Goal: Task Accomplishment & Management: Use online tool/utility

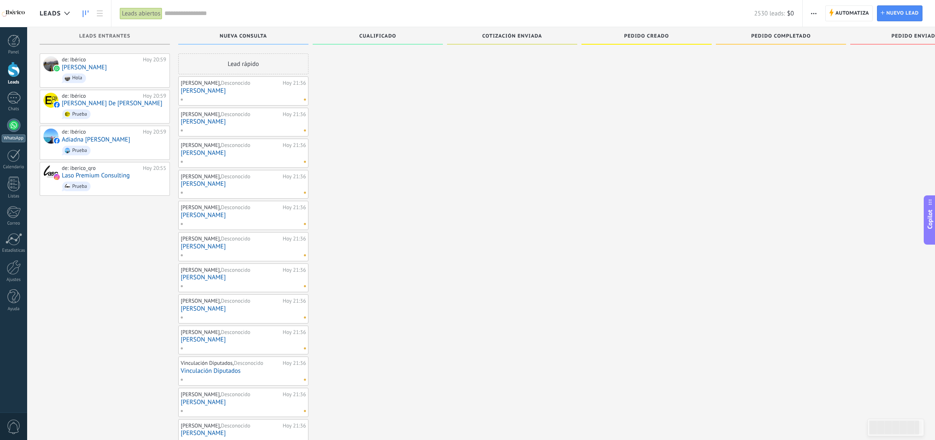
click at [17, 129] on div at bounding box center [13, 125] width 13 height 13
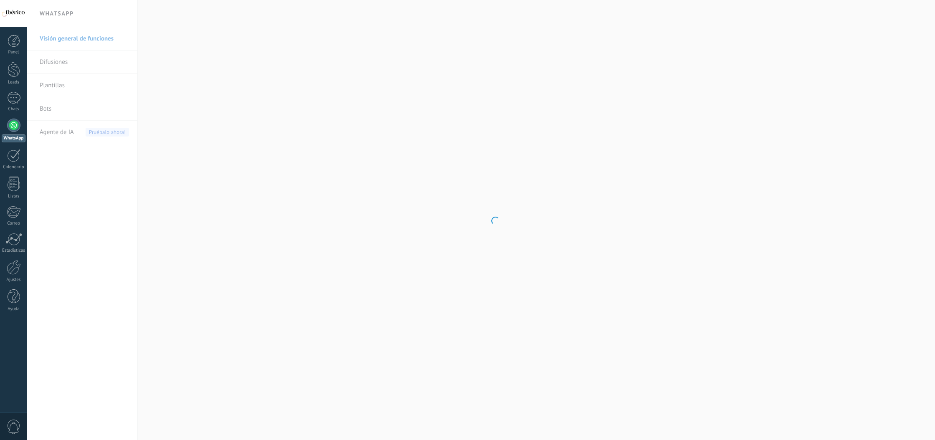
click at [68, 88] on body ".abecls-1,.abecls-2{fill-rule:evenodd}.abecls-2{fill:#fff} .abhcls-1{fill:none}…" at bounding box center [467, 220] width 935 height 440
click at [63, 84] on link "Plantillas" at bounding box center [84, 85] width 89 height 23
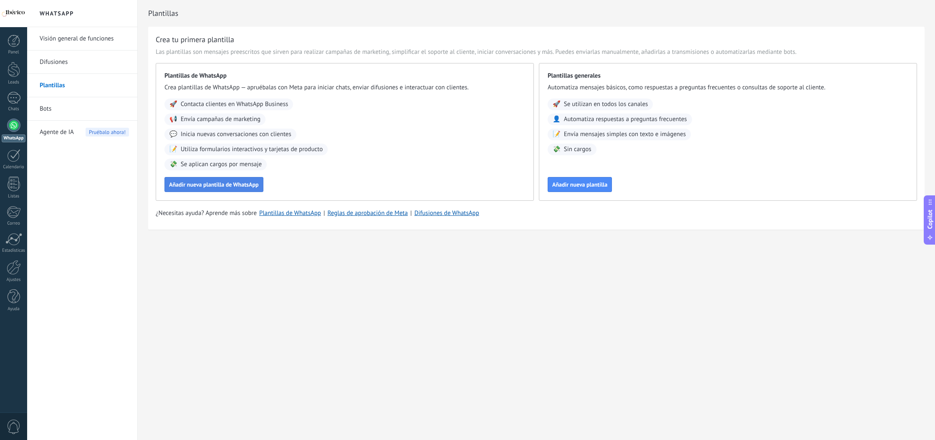
click at [219, 185] on span "Añadir nueva plantilla de WhatsApp" at bounding box center [214, 185] width 90 height 6
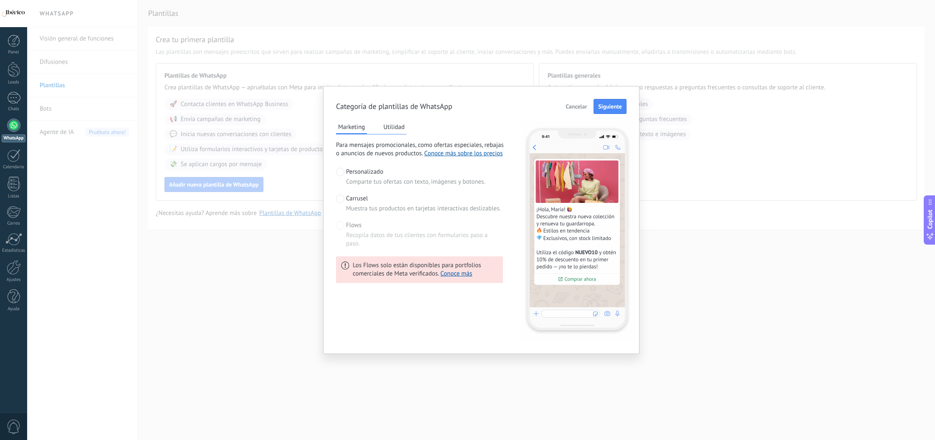
click at [351, 227] on span "Flows" at bounding box center [353, 225] width 15 height 8
click at [342, 225] on span at bounding box center [340, 225] width 8 height 8
click at [387, 124] on button "Utilidad" at bounding box center [393, 127] width 25 height 13
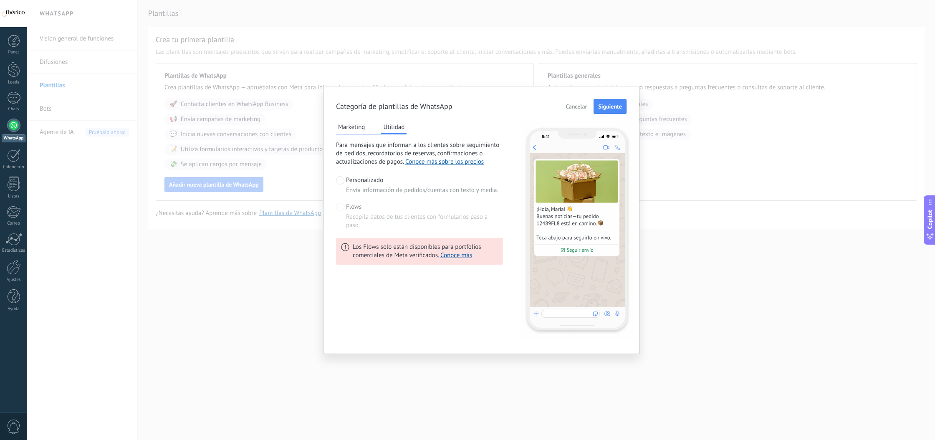
click at [340, 205] on span at bounding box center [340, 207] width 8 height 8
click at [343, 128] on button "Marketing" at bounding box center [351, 127] width 31 height 13
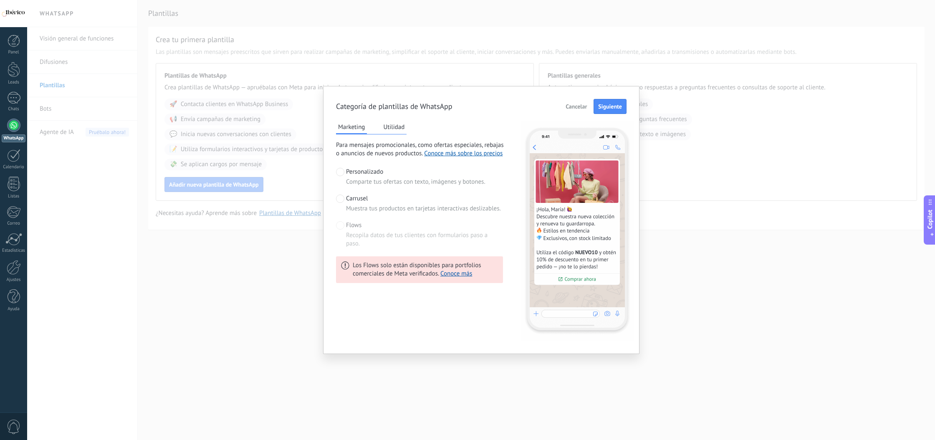
click at [338, 200] on span at bounding box center [340, 199] width 8 height 8
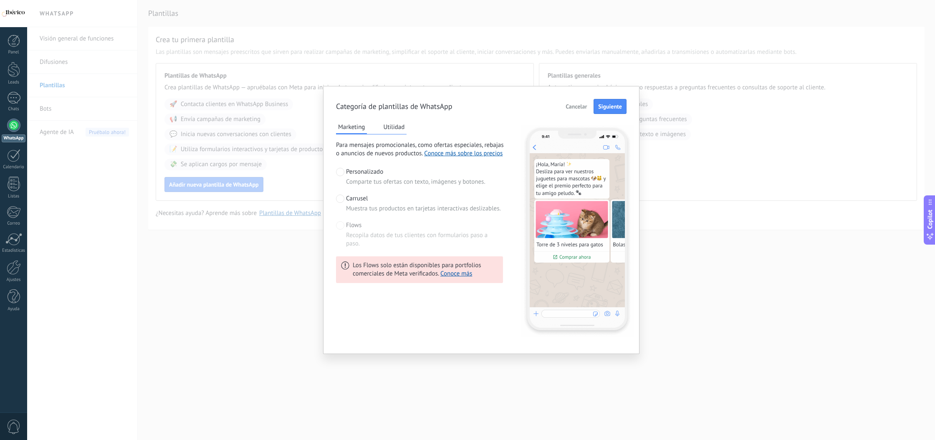
click at [342, 171] on span at bounding box center [340, 172] width 8 height 8
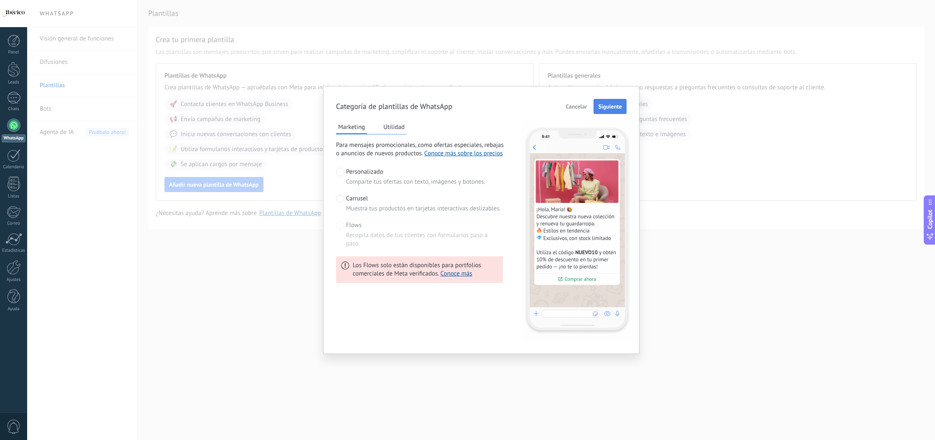
click at [613, 104] on span "Siguiente" at bounding box center [610, 107] width 24 height 6
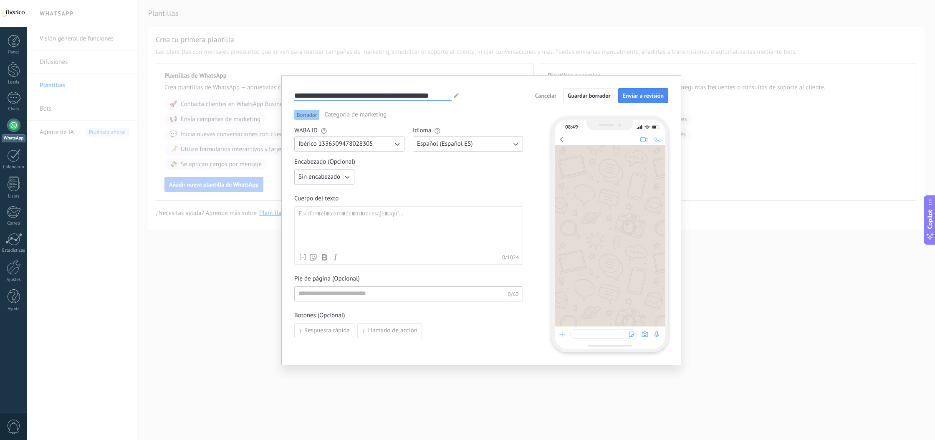
click at [438, 94] on input "**********" at bounding box center [372, 96] width 157 height 10
click at [339, 94] on input "**********" at bounding box center [358, 96] width 128 height 10
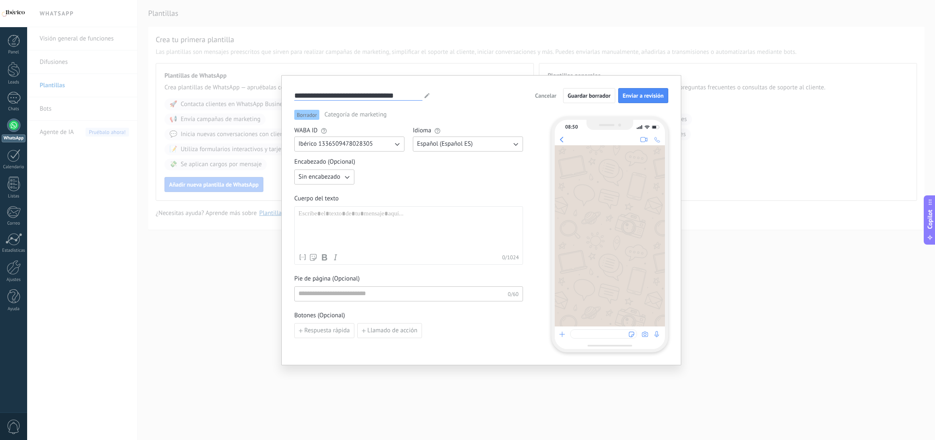
click at [335, 95] on input "**********" at bounding box center [358, 96] width 128 height 10
paste input
type input "**********"
click at [346, 181] on icon "button" at bounding box center [347, 177] width 8 height 8
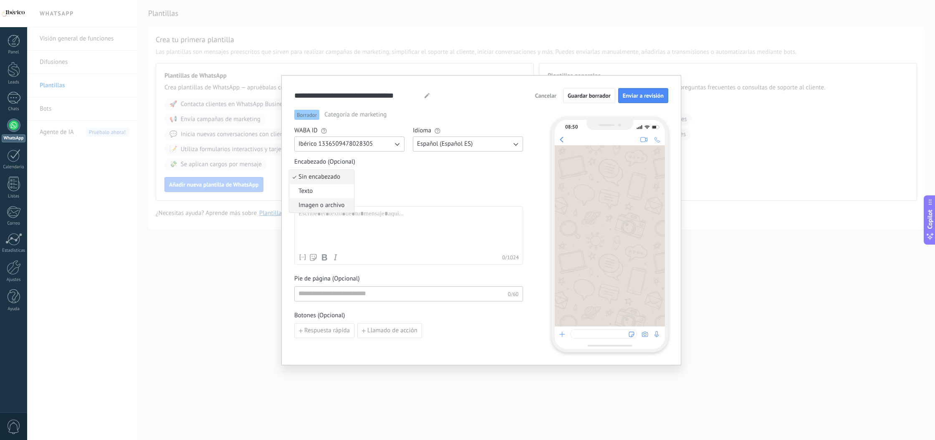
click at [327, 203] on span "Imagen o archivo" at bounding box center [322, 205] width 46 height 8
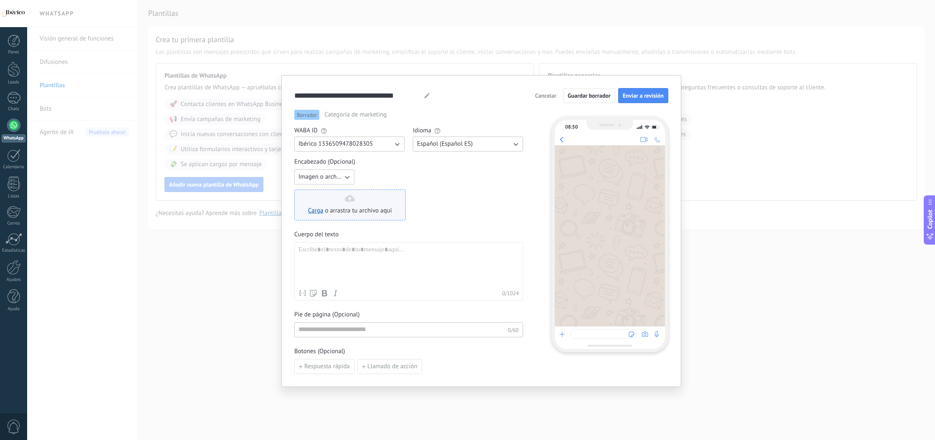
click at [357, 211] on span "o arrastra tu archivo aquí" at bounding box center [358, 211] width 67 height 8
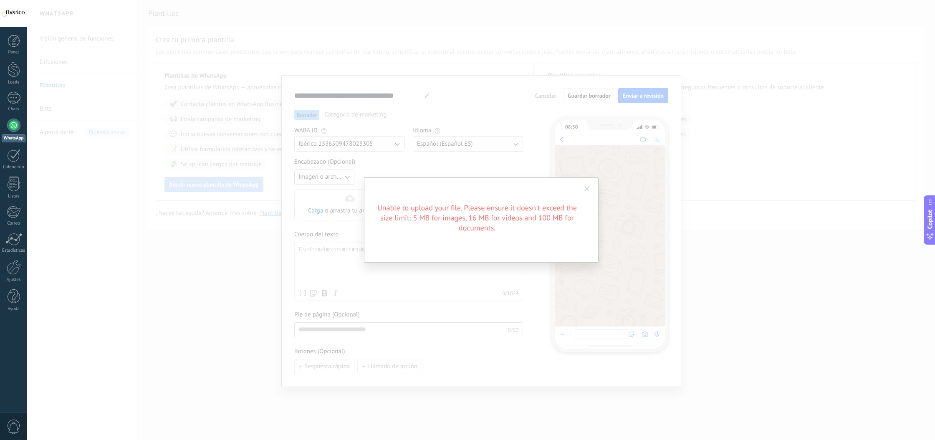
click at [586, 187] on span at bounding box center [587, 189] width 5 height 6
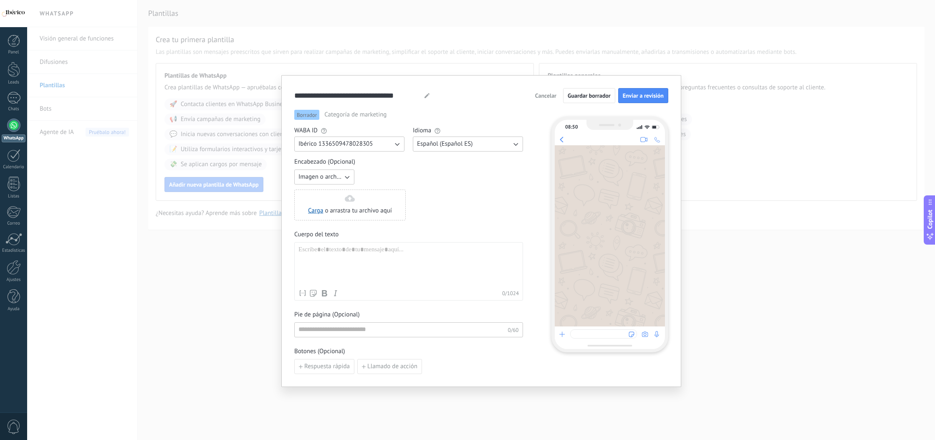
click at [334, 176] on span "Imagen o archivo" at bounding box center [321, 177] width 44 height 8
drag, startPoint x: 450, startPoint y: 179, endPoint x: 404, endPoint y: 208, distance: 54.4
click at [449, 180] on div "Imagen o archivo Sin encabezado Texto Imagen o archivo Carga o arrastra tu arch…" at bounding box center [408, 195] width 229 height 51
click at [403, 207] on div "Carga o arrastra tu archivo aquí Arrastra aquí" at bounding box center [349, 205] width 111 height 31
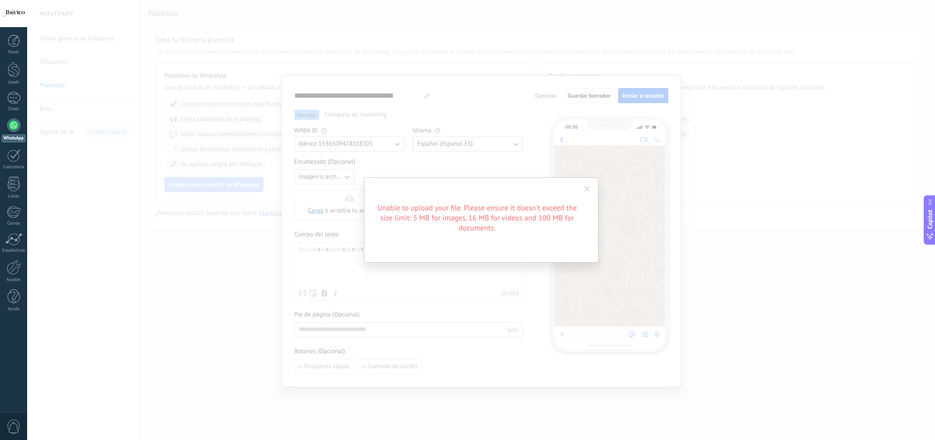
click at [585, 188] on span at bounding box center [587, 189] width 5 height 6
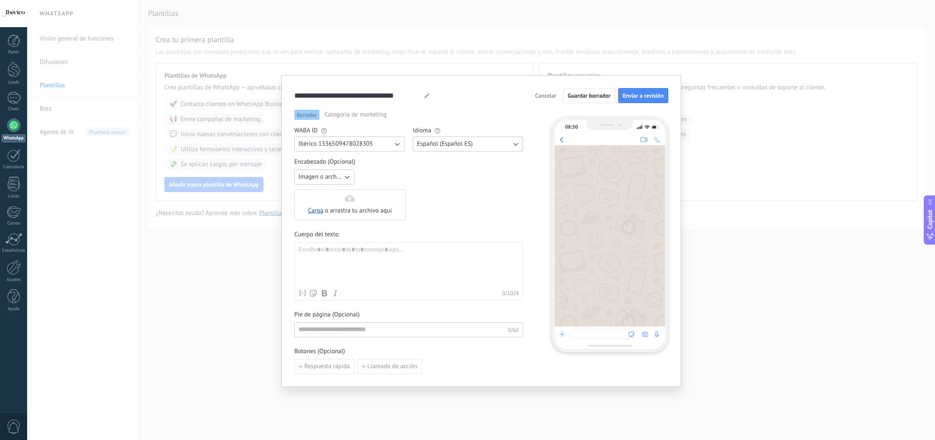
click at [328, 178] on span "Imagen o archivo" at bounding box center [321, 177] width 44 height 8
drag, startPoint x: 446, startPoint y: 170, endPoint x: 409, endPoint y: 194, distance: 44.0
click at [445, 170] on div "Imagen o archivo Sin encabezado Texto Imagen o archivo Carga o arrastra tu arch…" at bounding box center [408, 195] width 229 height 51
click at [372, 192] on div "Carga o arrastra tu archivo aquí Arrastra aquí" at bounding box center [349, 205] width 111 height 31
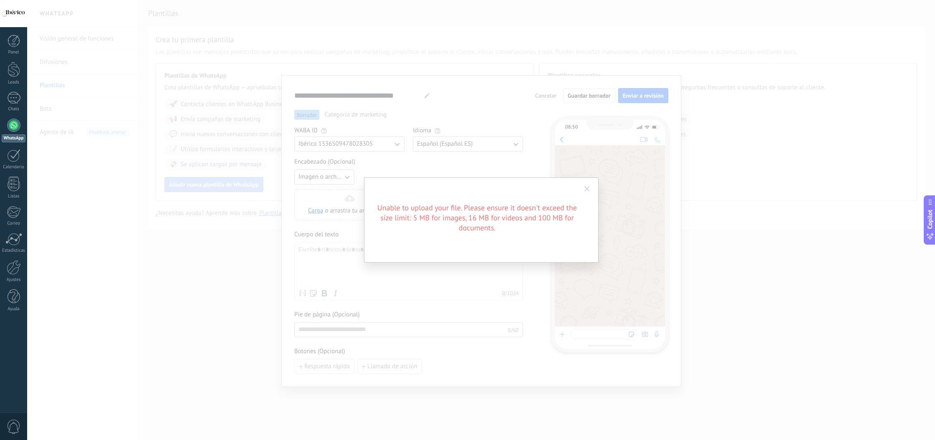
click at [584, 187] on span at bounding box center [587, 189] width 14 height 14
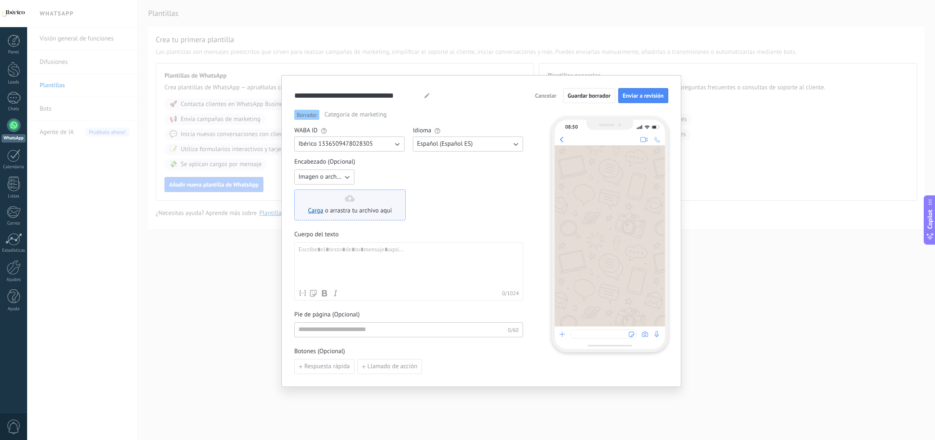
click at [383, 197] on div "Carga o arrastra tu archivo aquí Arrastra aquí" at bounding box center [350, 205] width 84 height 20
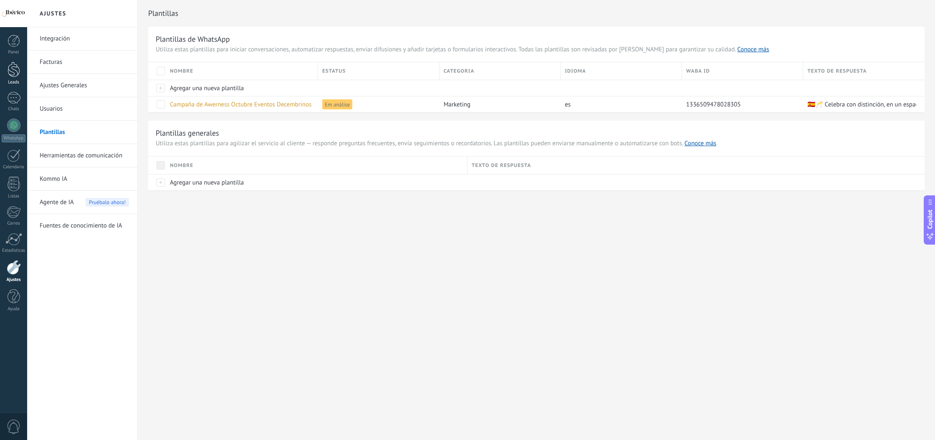
click at [14, 66] on div at bounding box center [14, 69] width 13 height 15
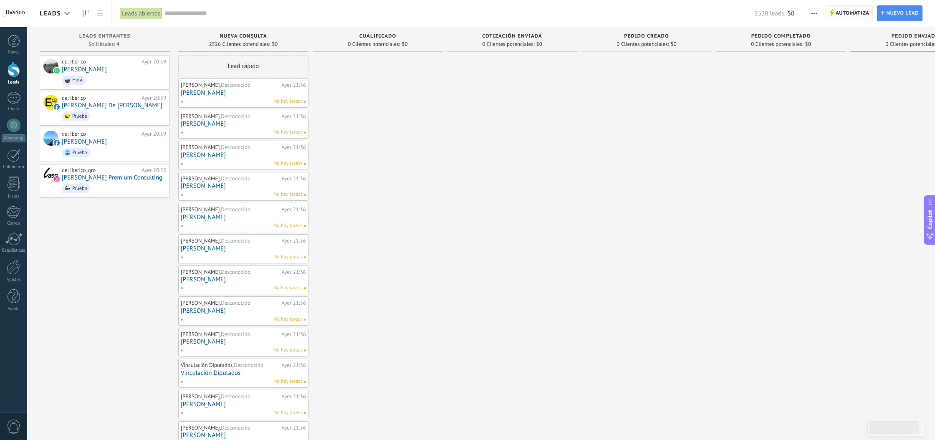
click at [832, 13] on use at bounding box center [832, 13] width 4 height 8
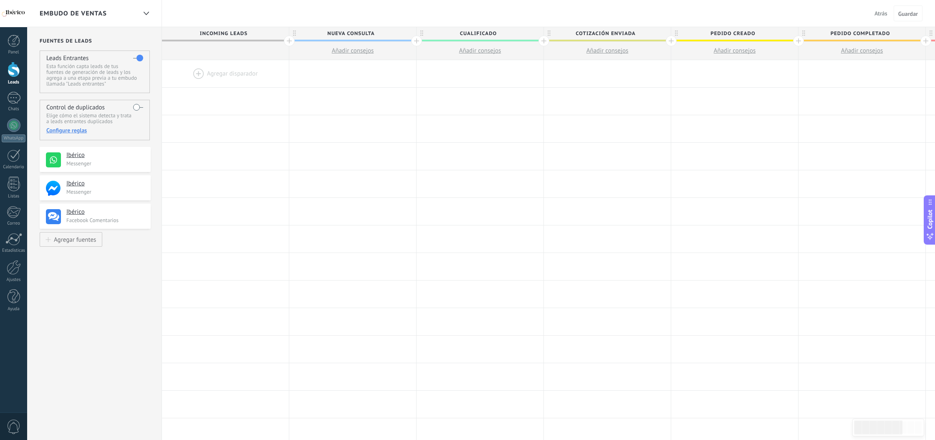
click at [417, 41] on div at bounding box center [416, 40] width 11 height 11
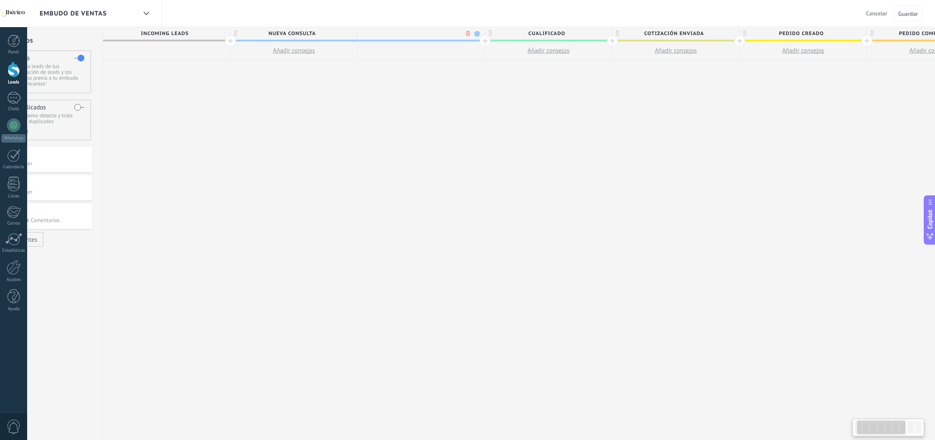
scroll to position [0, 62]
click at [430, 35] on input "text" at bounding box center [416, 33] width 111 height 13
type input "**********"
click at [409, 32] on div at bounding box center [418, 33] width 127 height 13
type input "*"
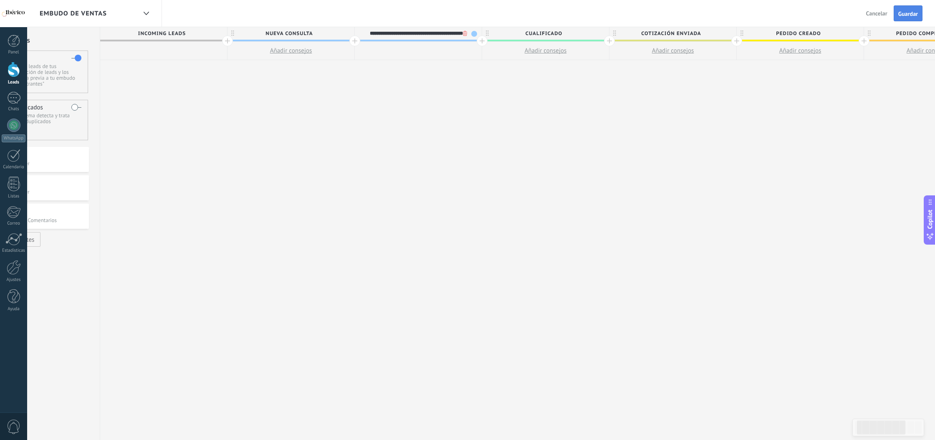
type input "**********"
click at [907, 19] on button "Guardar" at bounding box center [908, 13] width 29 height 16
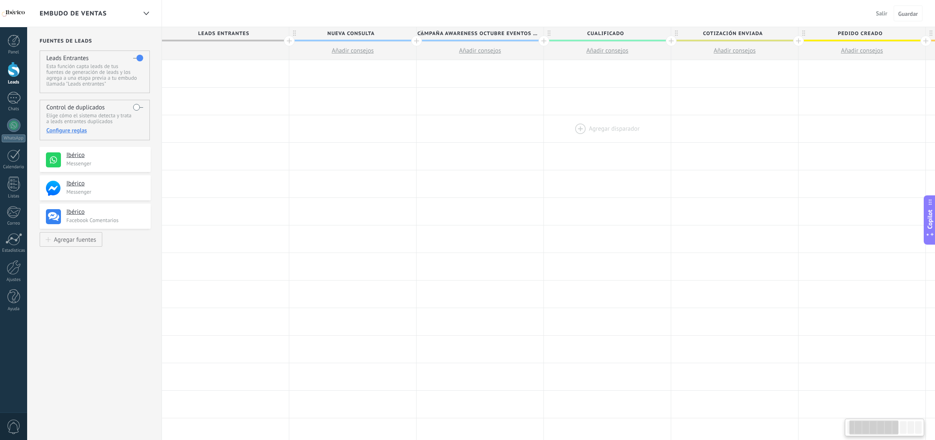
scroll to position [0, 62]
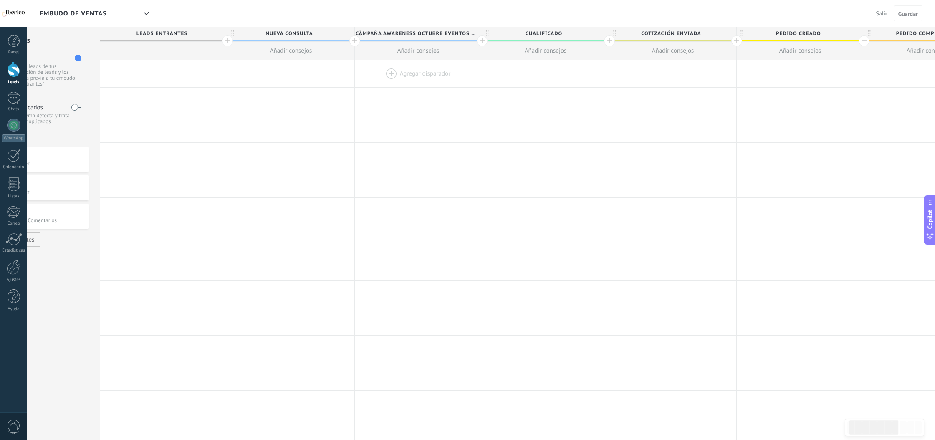
click at [413, 72] on div at bounding box center [418, 73] width 127 height 27
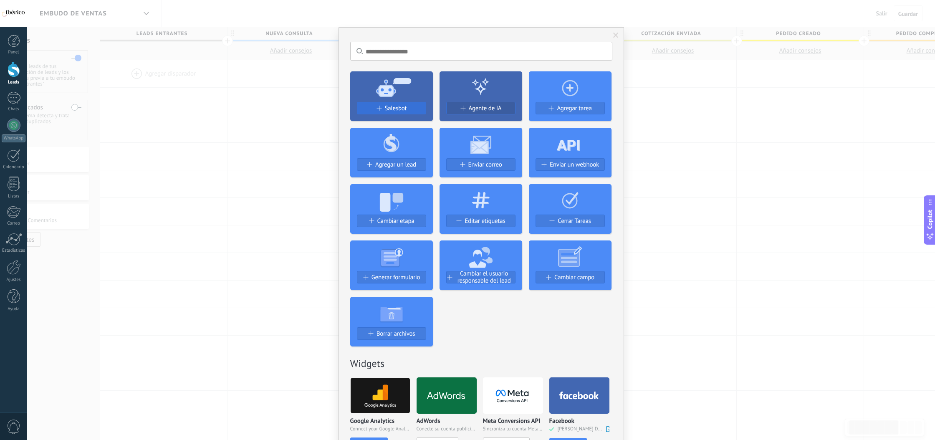
click at [395, 111] on span "Salesbot" at bounding box center [396, 108] width 22 height 7
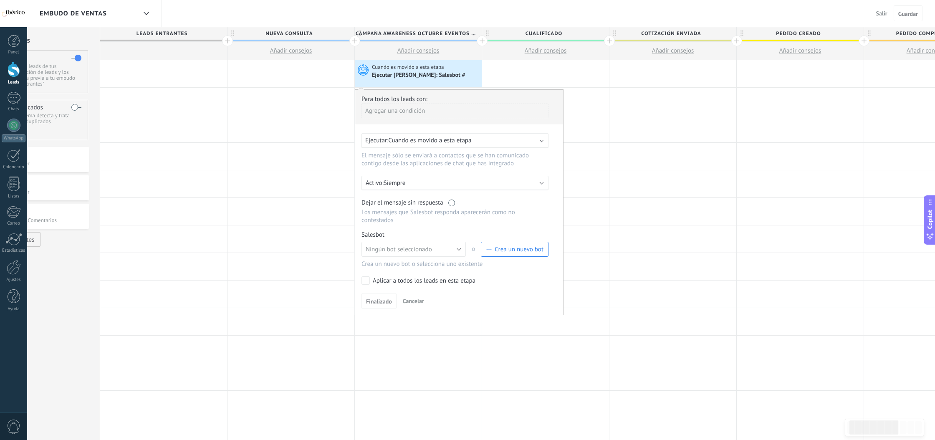
click at [453, 139] on span "Cuando es movido a esta etapa" at bounding box center [429, 141] width 83 height 8
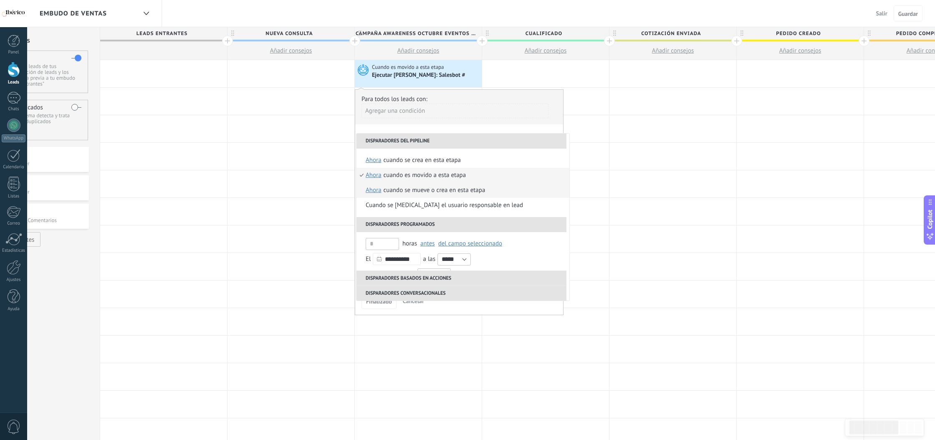
click at [425, 194] on div "Cuando se mueve o crea en esta etapa" at bounding box center [435, 190] width 102 height 15
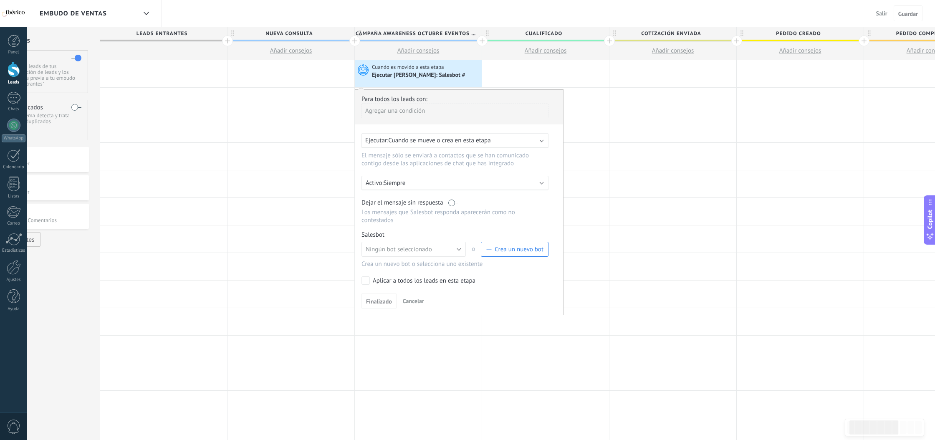
click at [435, 281] on div "Aplicar a todos los leads en esta etapa" at bounding box center [424, 281] width 103 height 8
click at [501, 247] on span "Crea un nuevo bot" at bounding box center [519, 250] width 49 height 8
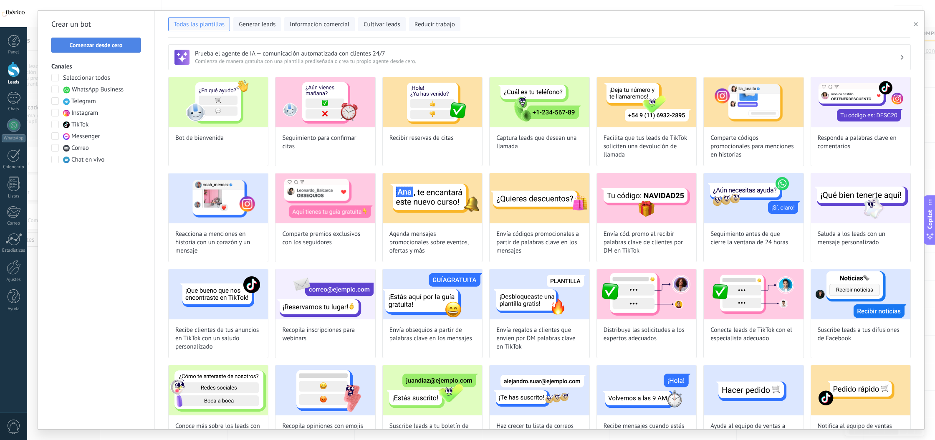
click at [102, 42] on span "Comenzar desde cero" at bounding box center [96, 45] width 53 height 6
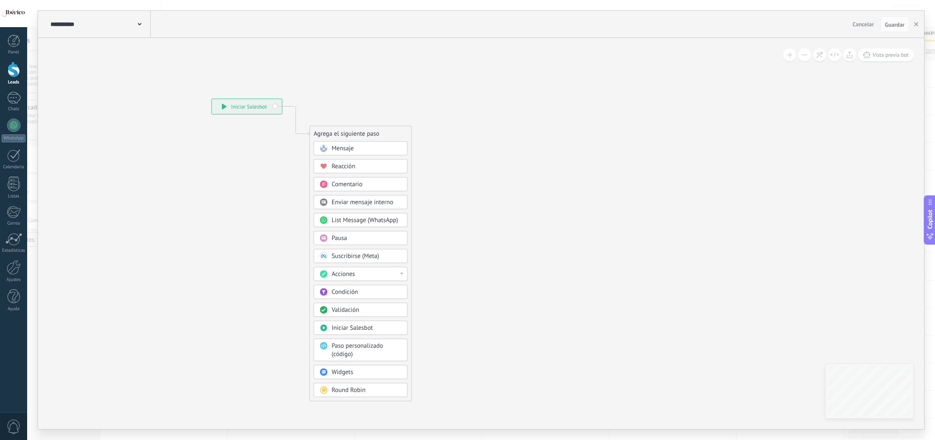
click at [355, 148] on div "Mensaje" at bounding box center [367, 148] width 70 height 8
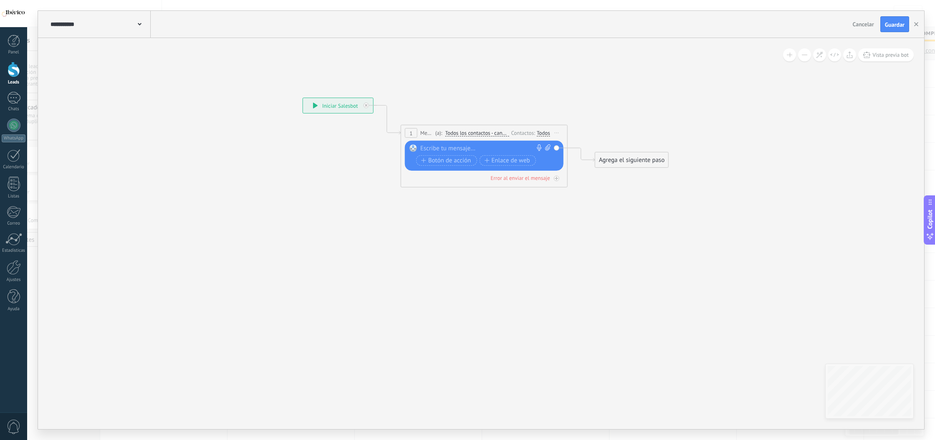
click at [544, 133] on div "Todos" at bounding box center [543, 132] width 13 height 7
click at [548, 140] on label at bounding box center [545, 142] width 10 height 6
click at [526, 137] on div "Contactos:" at bounding box center [523, 133] width 25 height 8
click at [560, 133] on span "Iniciar vista previa aquí Cambiar nombre Duplicar Borrar" at bounding box center [556, 133] width 13 height 12
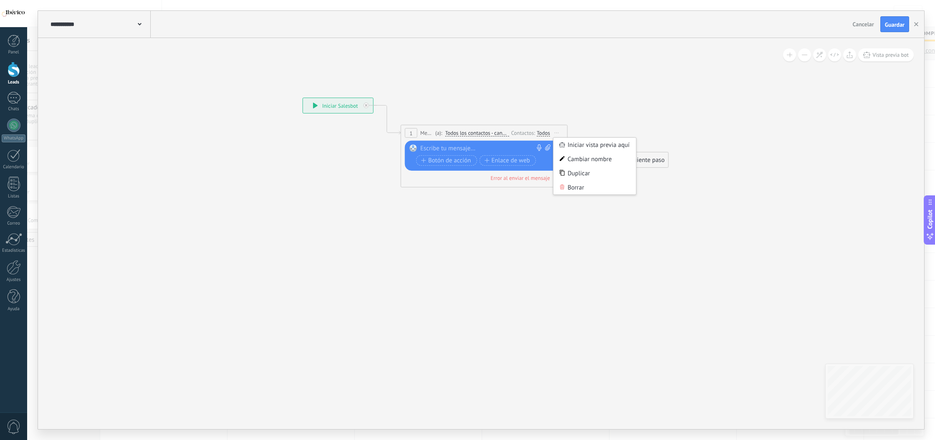
click at [557, 134] on span "Iniciar vista previa aquí Cambiar nombre Duplicar Borrar" at bounding box center [556, 133] width 13 height 12
click at [648, 126] on icon at bounding box center [471, 137] width 755 height 496
click at [429, 134] on span "Mensaje" at bounding box center [426, 133] width 13 height 8
click at [861, 22] on span "Cancelar" at bounding box center [863, 24] width 21 height 8
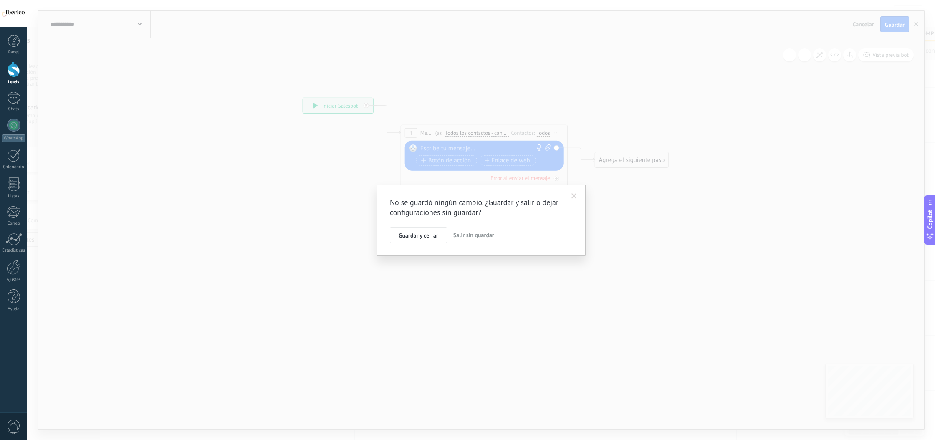
click at [473, 237] on span "Salir sin guardar" at bounding box center [473, 235] width 41 height 8
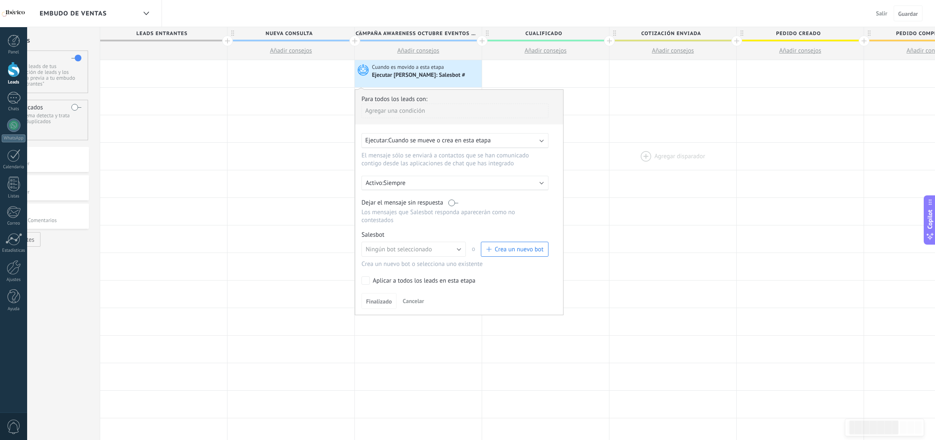
click at [655, 152] on div at bounding box center [673, 156] width 127 height 27
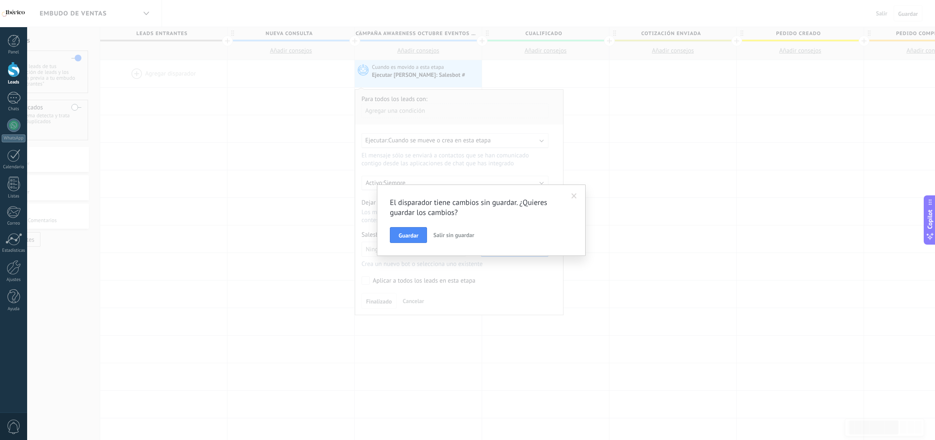
click at [450, 234] on span "Salir sin guardar" at bounding box center [453, 235] width 41 height 8
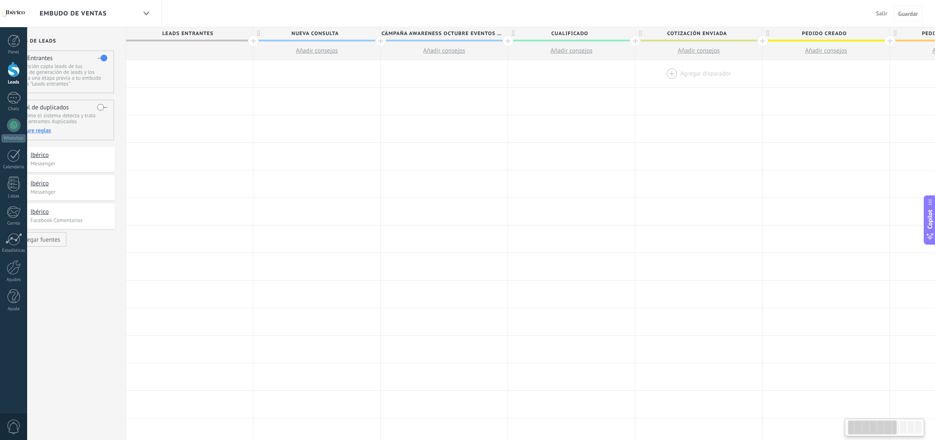
scroll to position [0, 33]
click at [880, 12] on span "Salir" at bounding box center [881, 14] width 11 height 8
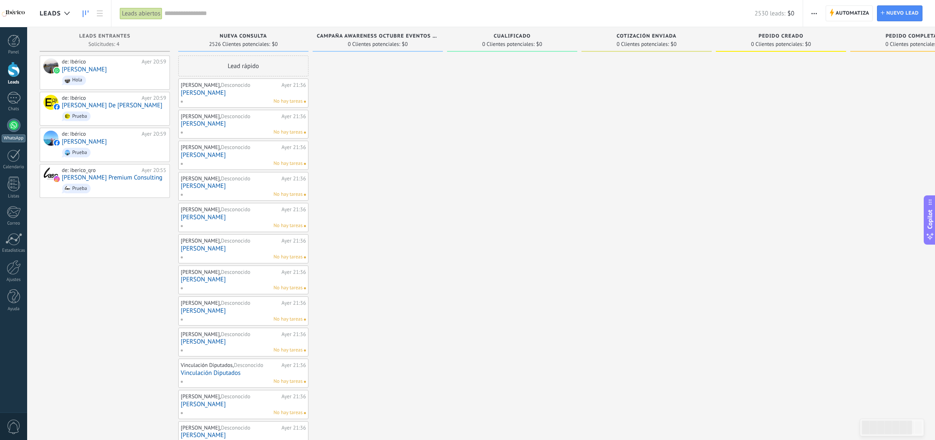
click at [10, 132] on link "WhatsApp" at bounding box center [13, 131] width 27 height 24
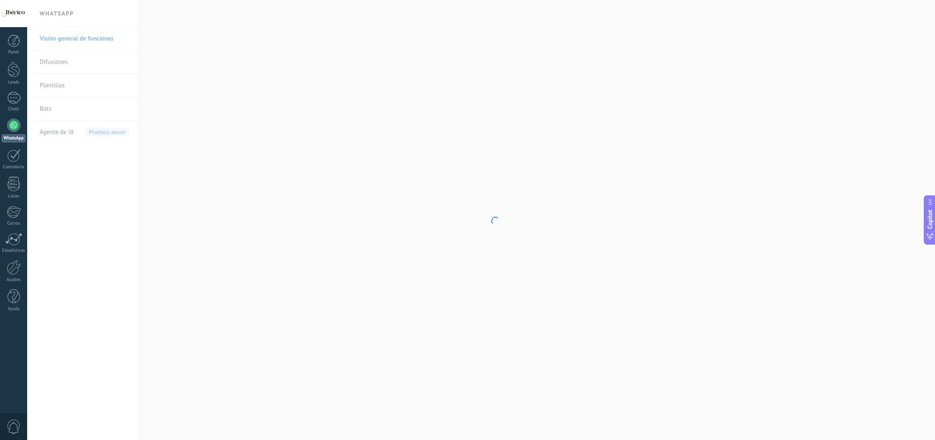
scroll to position [0, 0]
click at [68, 83] on link "Plantillas" at bounding box center [84, 85] width 89 height 23
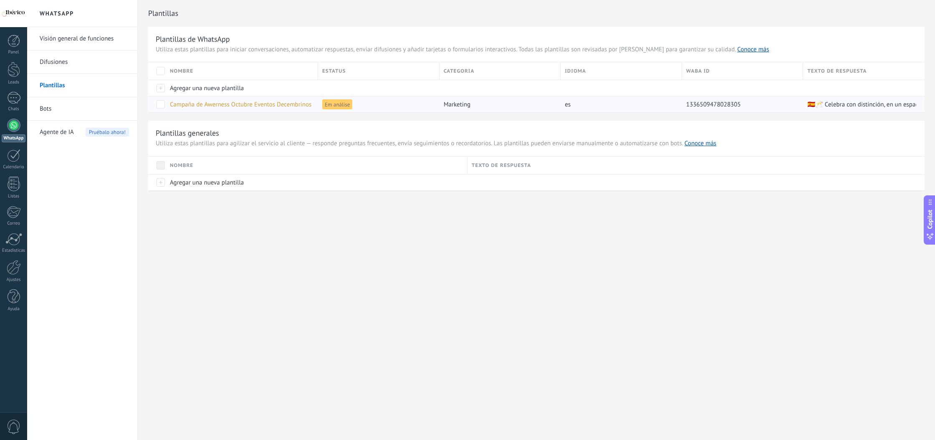
click at [332, 103] on span "Em análise" at bounding box center [337, 104] width 30 height 10
click at [694, 105] on span "1336509478028305" at bounding box center [713, 105] width 55 height 8
click at [226, 106] on span "Campaña de Awerness Octubre Eventos Decembrinos" at bounding box center [241, 105] width 142 height 8
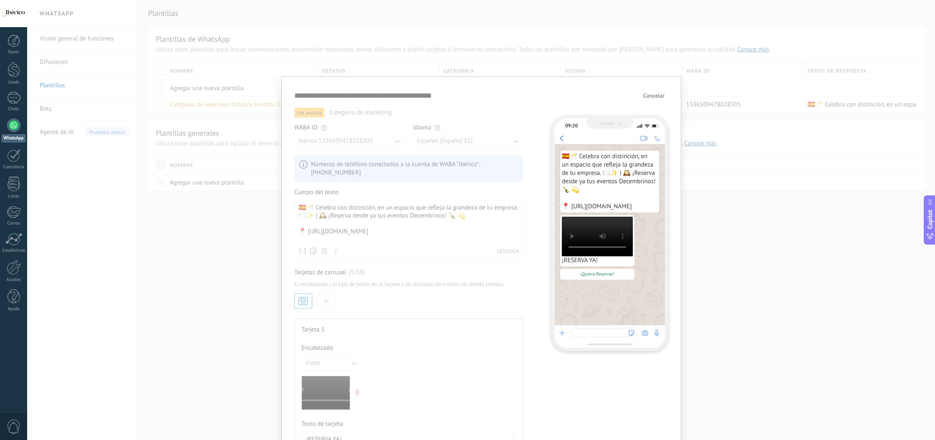
click at [648, 96] on span "Cancelar" at bounding box center [653, 96] width 21 height 6
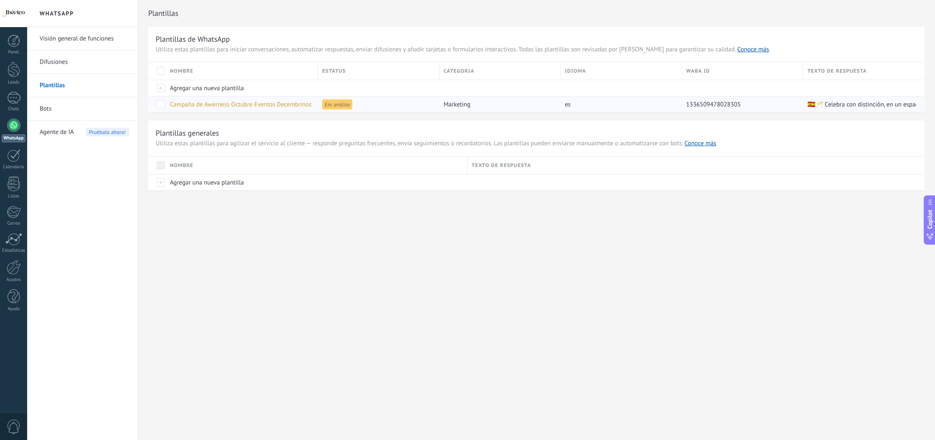
click at [346, 103] on span "Em análise" at bounding box center [337, 104] width 30 height 10
click at [276, 105] on span "Campaña de Awerness Octubre Eventos Decembrinos" at bounding box center [241, 105] width 142 height 8
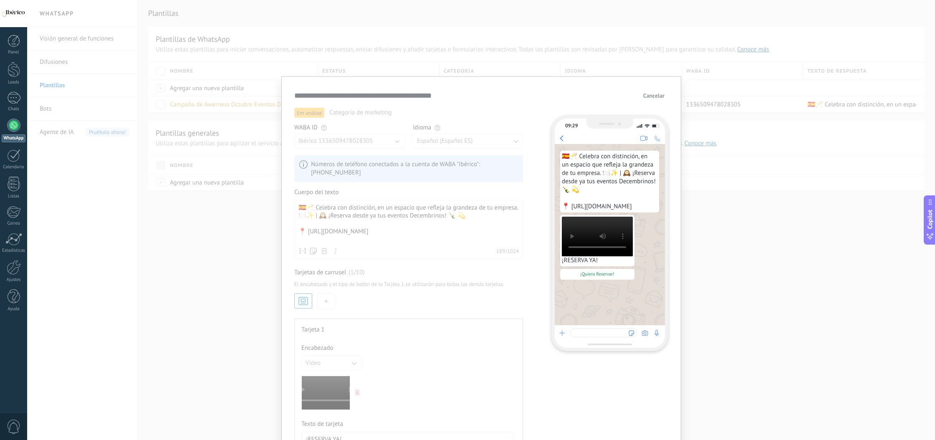
click at [652, 96] on span "Cancelar" at bounding box center [653, 96] width 21 height 6
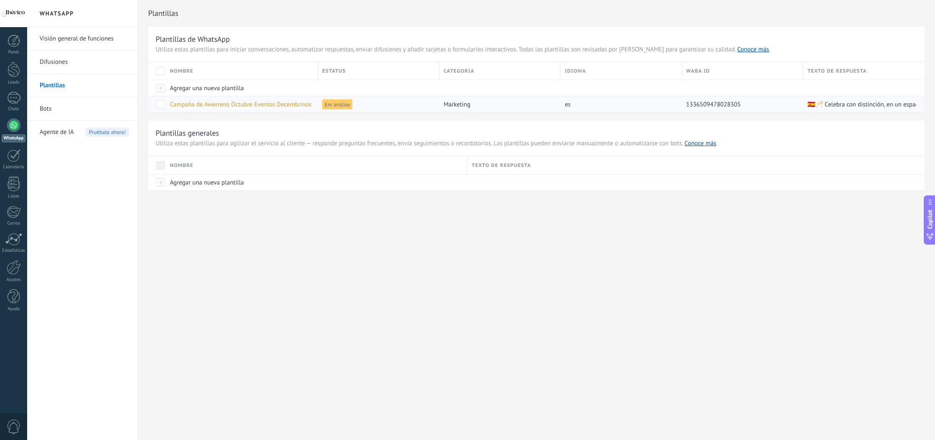
click at [297, 107] on span "Campaña de Awerness Octubre Eventos Decembrinos" at bounding box center [241, 105] width 142 height 8
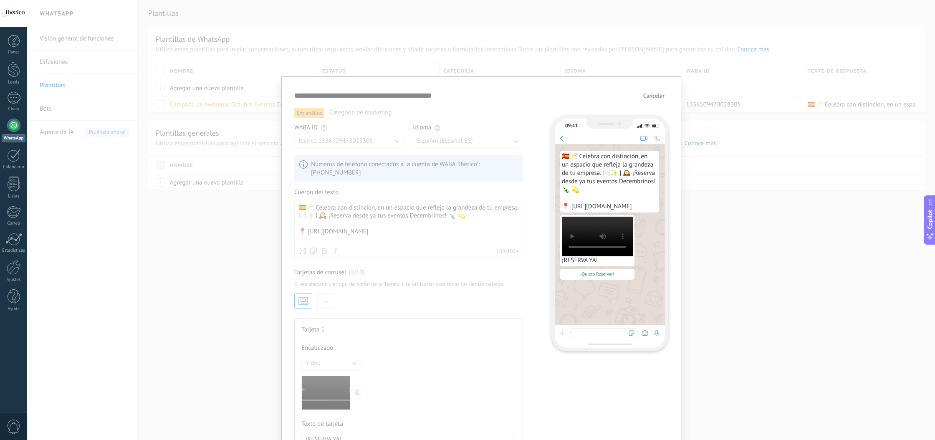
drag, startPoint x: 586, startPoint y: 225, endPoint x: 558, endPoint y: 154, distance: 75.5
click at [558, 154] on div "🇪🇸🥂 Celebra con distinción, en un espacio que refleja la grandeza de tu empresa…" at bounding box center [610, 212] width 110 height 137
copy span "🇪🇸🥂 Celebra con distinción, en un espacio que refleja la grandeza de tu empresa…"
click at [654, 96] on span "Cancelar" at bounding box center [653, 96] width 21 height 6
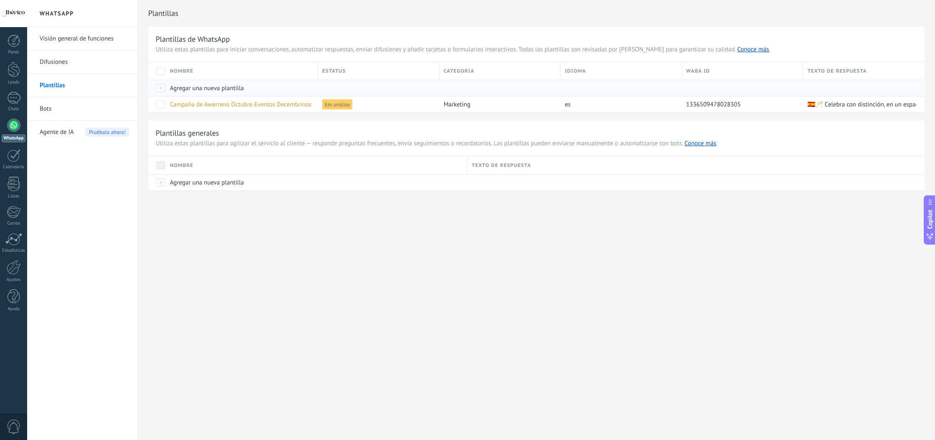
click at [170, 88] on div "Agregar una nueva plantilla" at bounding box center [240, 88] width 148 height 16
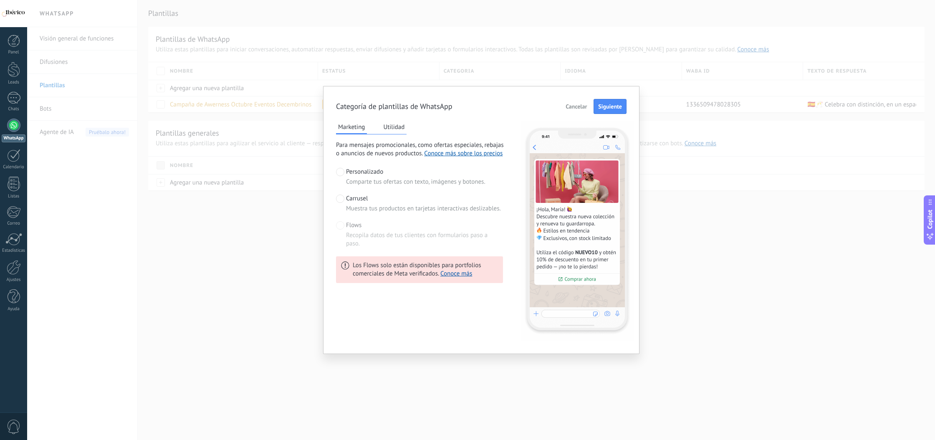
click at [364, 200] on span "Carrusel" at bounding box center [357, 199] width 22 height 8
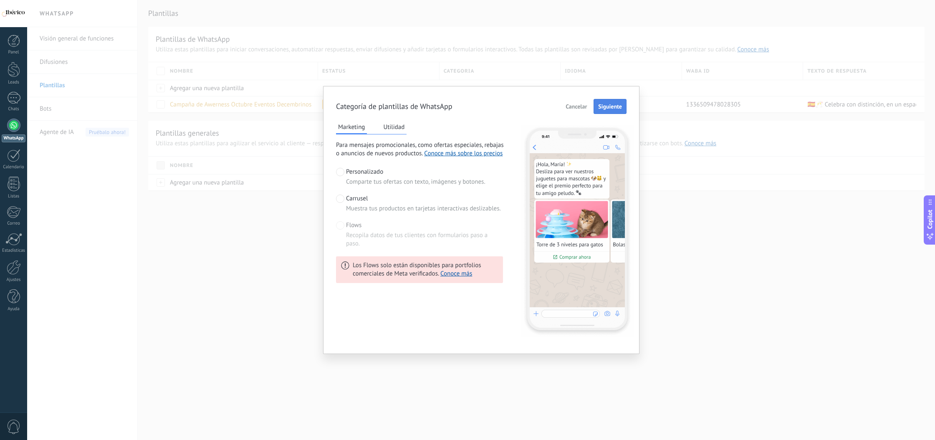
click at [604, 101] on button "Siguiente" at bounding box center [610, 106] width 33 height 15
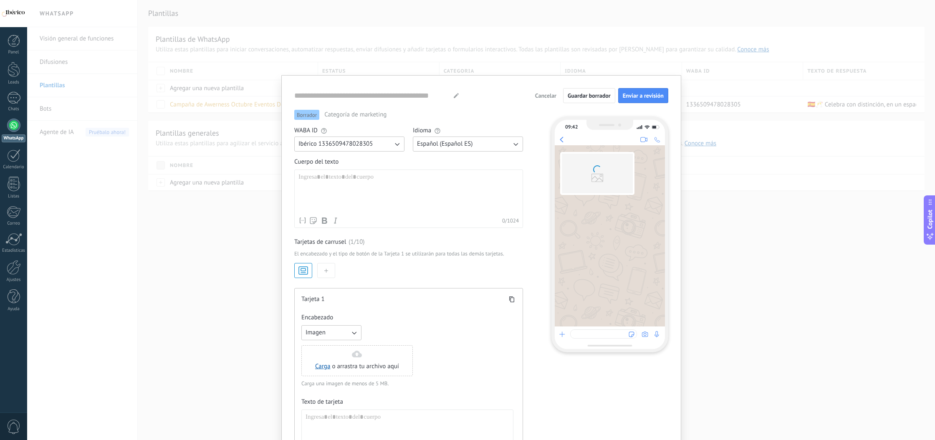
type input "**********"
click at [548, 95] on span "Cancelar" at bounding box center [545, 96] width 21 height 6
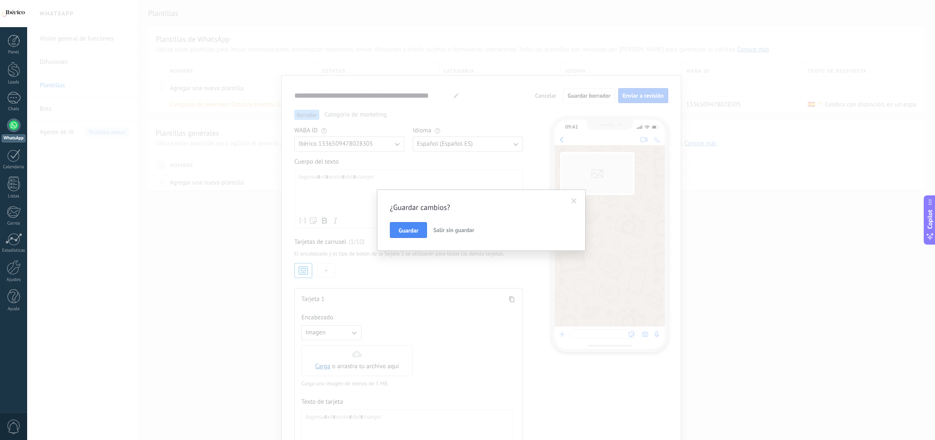
click at [448, 232] on span "Salir sin guardar" at bounding box center [453, 230] width 41 height 8
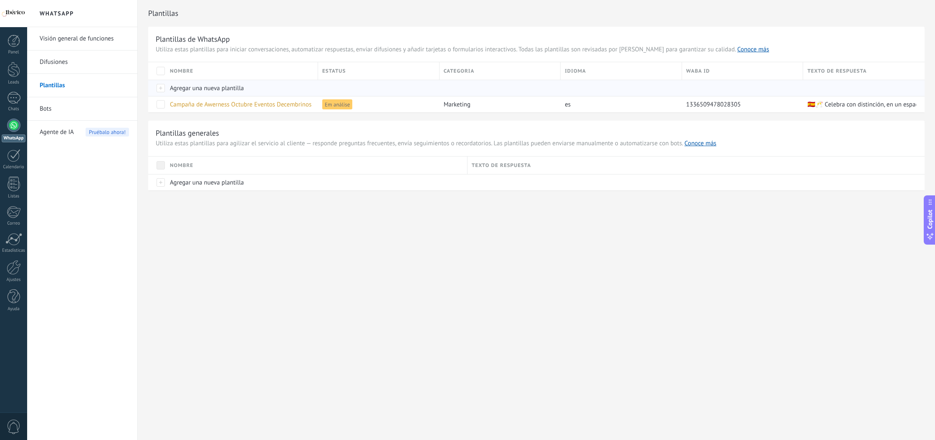
click at [203, 90] on span "Agregar una nueva plantilla" at bounding box center [207, 88] width 74 height 8
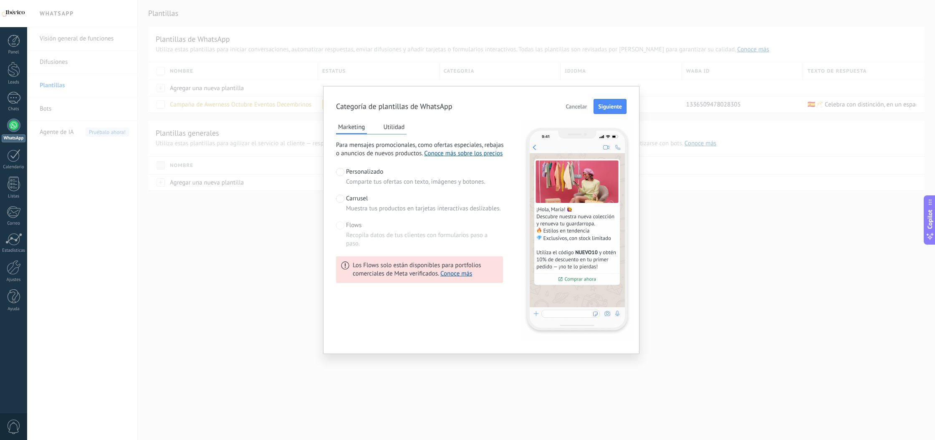
click at [361, 203] on span "Carrusel" at bounding box center [357, 199] width 22 height 8
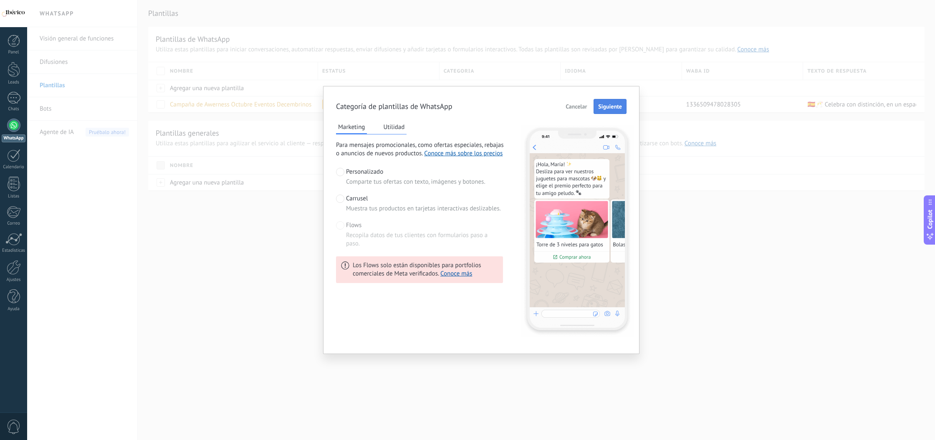
click at [610, 107] on span "Siguiente" at bounding box center [610, 107] width 24 height 6
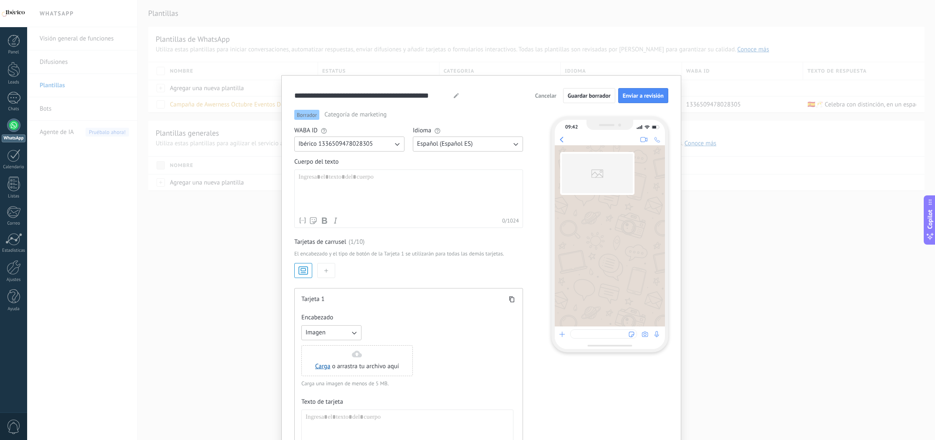
click at [379, 196] on div at bounding box center [409, 193] width 220 height 40
paste div
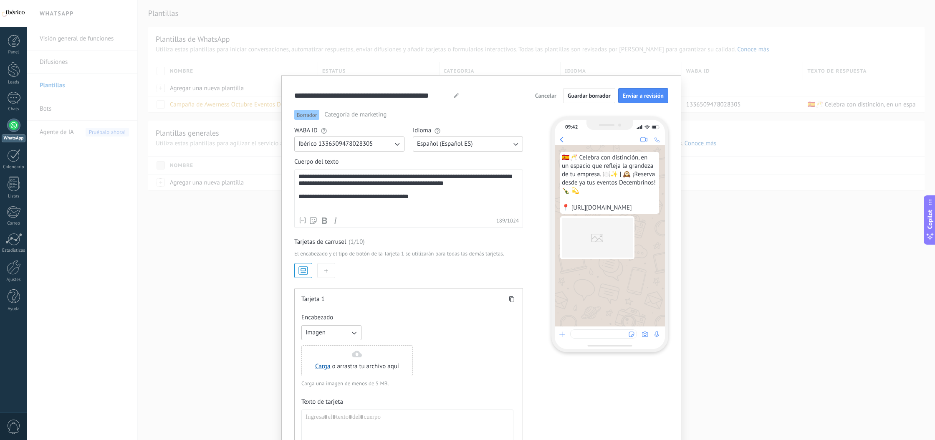
click at [317, 329] on button "Imagen" at bounding box center [331, 332] width 60 height 15
click at [322, 343] on li "Video" at bounding box center [328, 347] width 65 height 14
click at [384, 359] on div "Carga o arrastra tu archivo aquí Arrastra aquí" at bounding box center [357, 361] width 84 height 20
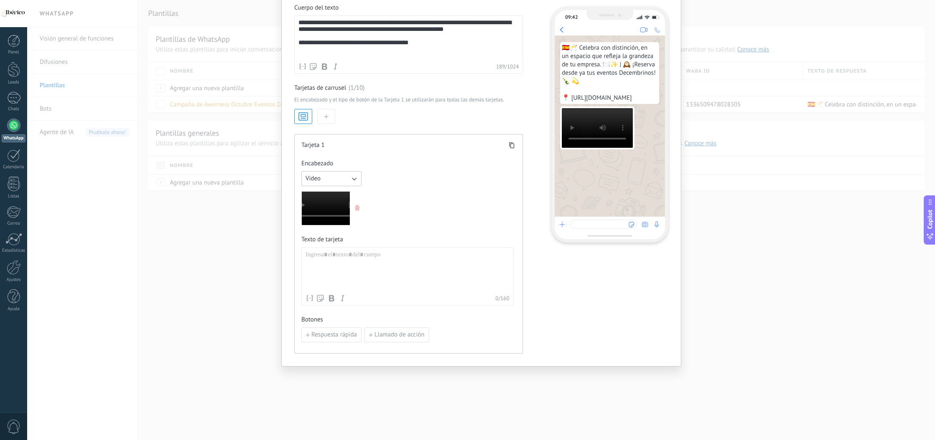
scroll to position [154, 0]
click at [365, 267] on div at bounding box center [408, 271] width 204 height 40
click at [323, 334] on span "Respuesta rápida" at bounding box center [334, 335] width 46 height 6
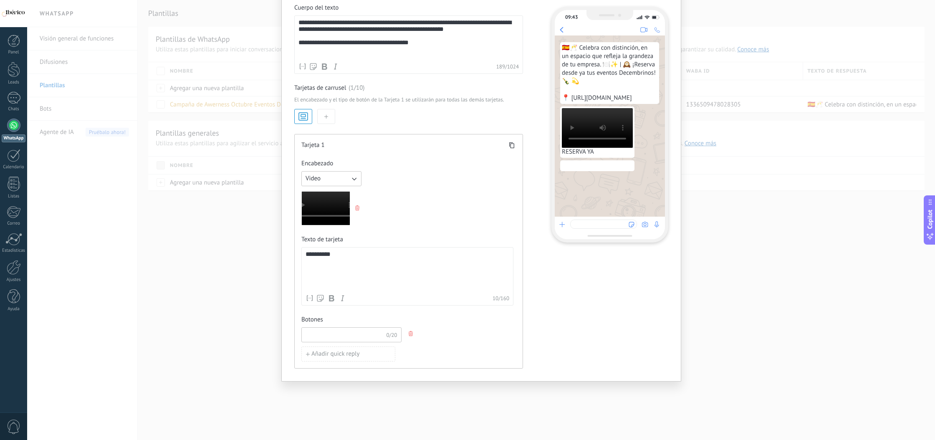
click at [334, 329] on input at bounding box center [344, 334] width 84 height 13
type input "*****"
